Goal: Task Accomplishment & Management: Use online tool/utility

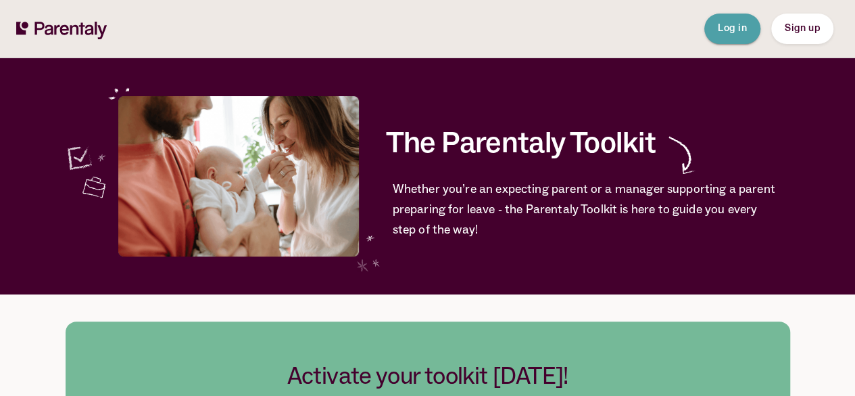
click at [741, 27] on span "Log in" at bounding box center [732, 28] width 29 height 9
